Goal: Find specific page/section: Find specific page/section

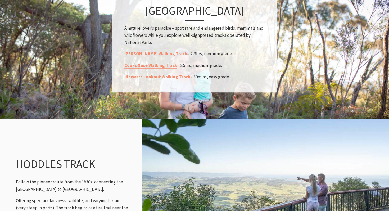
scroll to position [437, 0]
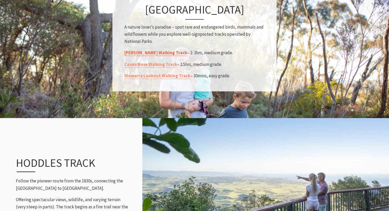
click at [143, 56] on link "[PERSON_NAME] Walking Track" at bounding box center [155, 53] width 63 height 6
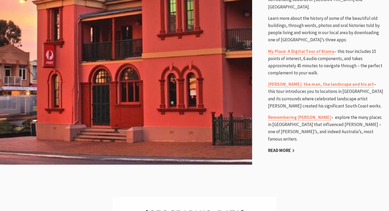
scroll to position [984, 0]
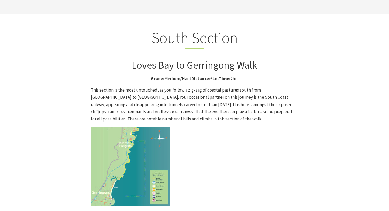
scroll to position [1336, 0]
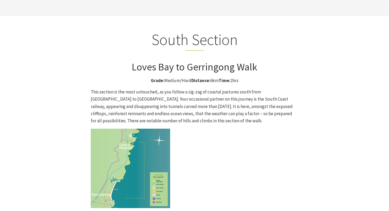
click at [111, 129] on img at bounding box center [130, 168] width 79 height 79
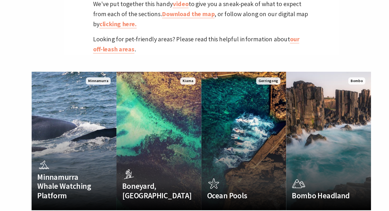
scroll to position [299, 0]
